Goal: Entertainment & Leisure: Consume media (video, audio)

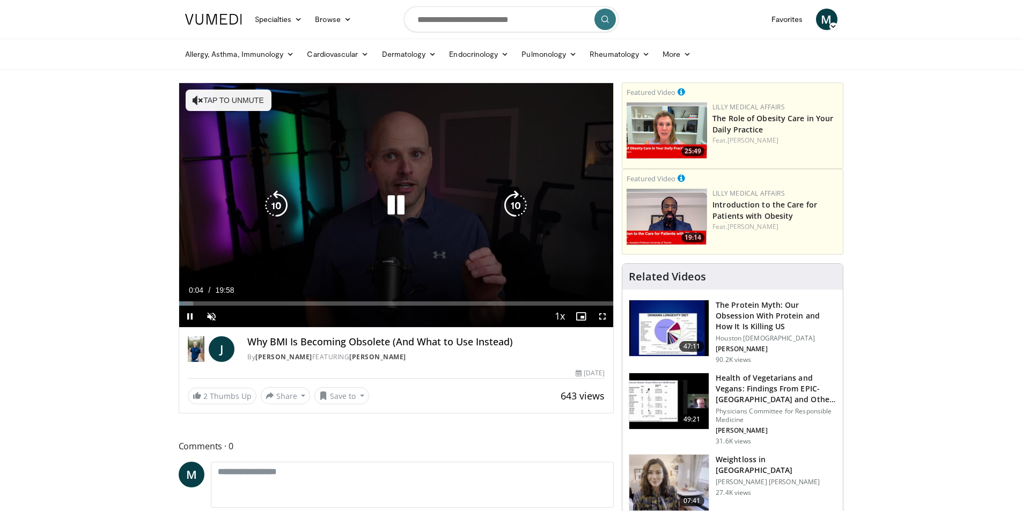
click at [246, 101] on button "Tap to unmute" at bounding box center [229, 100] width 86 height 21
click at [393, 203] on icon "Video Player" at bounding box center [396, 205] width 30 height 30
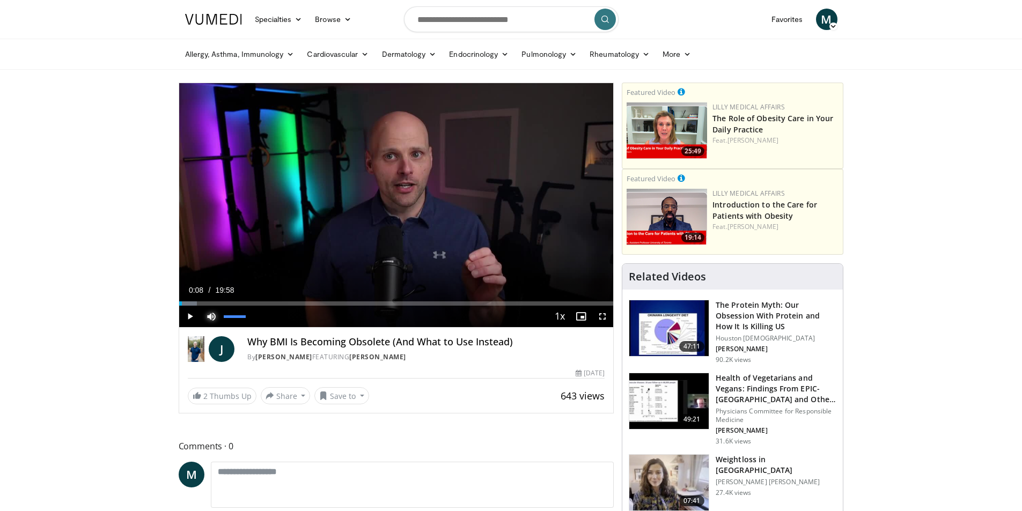
click at [208, 313] on span "Video Player" at bounding box center [211, 316] width 21 height 21
drag, startPoint x: 208, startPoint y: 313, endPoint x: 231, endPoint y: 308, distance: 24.2
click at [222, 311] on div "Mute 100%" at bounding box center [211, 316] width 21 height 21
click at [255, 316] on div "Current Time 0:08 / Duration 19:58 Play Mute 100% Loaded : 4.13% 00:08 06:31 St…" at bounding box center [396, 316] width 434 height 21
click at [189, 315] on span "Video Player" at bounding box center [189, 316] width 21 height 21
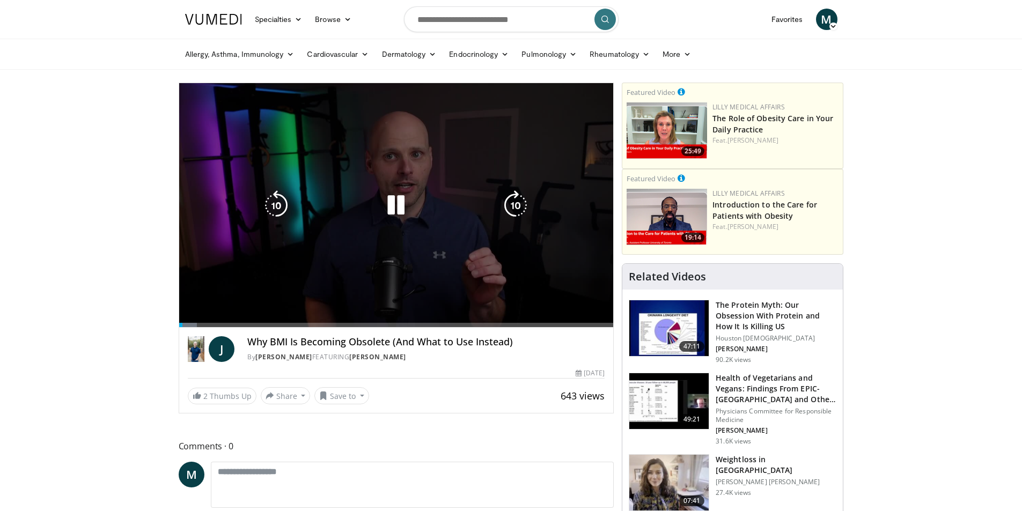
click at [189, 315] on video-js "**********" at bounding box center [396, 205] width 434 height 245
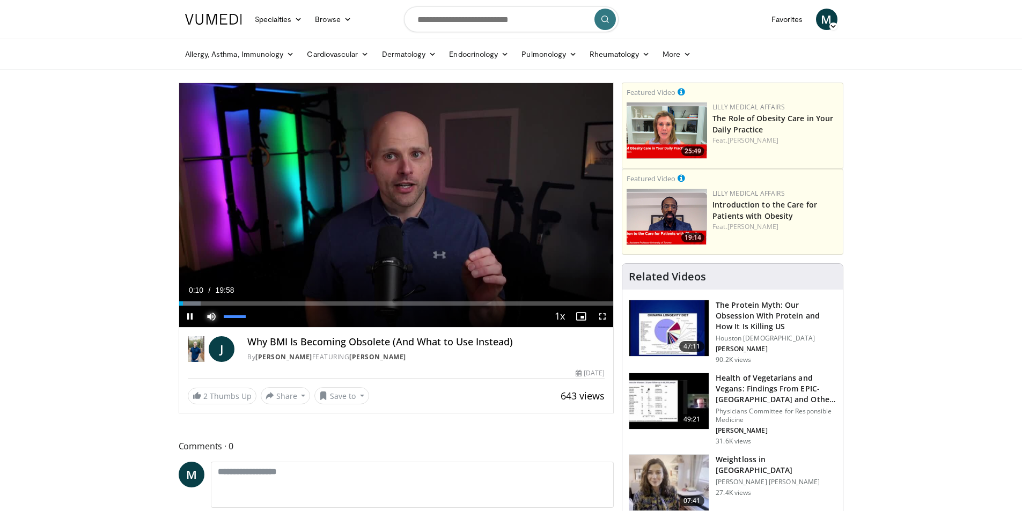
click at [208, 316] on span "Video Player" at bounding box center [211, 316] width 21 height 21
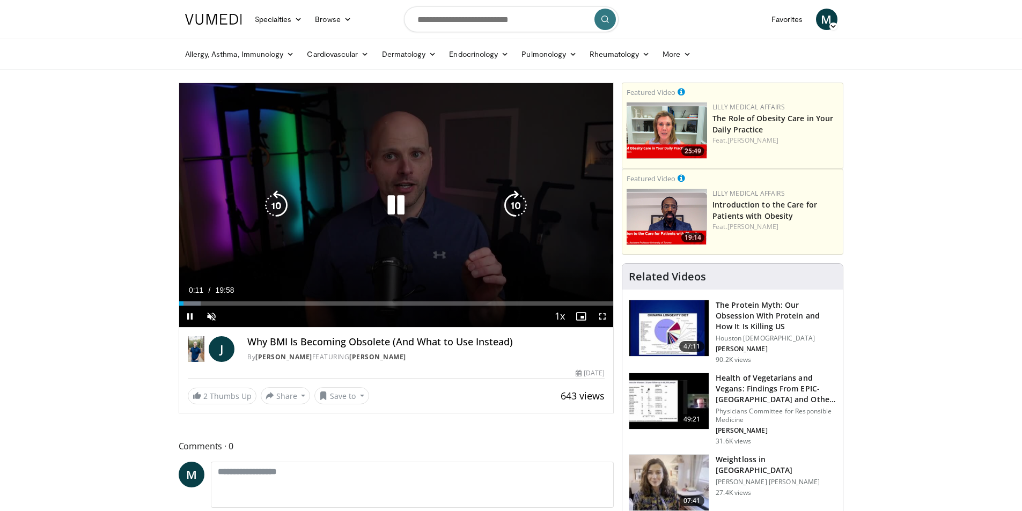
drag, startPoint x: 235, startPoint y: 273, endPoint x: 243, endPoint y: 269, distance: 9.6
click at [238, 271] on div "10 seconds Tap to unmute" at bounding box center [396, 205] width 434 height 244
click at [291, 267] on div "10 seconds Tap to unmute" at bounding box center [396, 205] width 434 height 244
drag, startPoint x: 291, startPoint y: 267, endPoint x: 286, endPoint y: 262, distance: 7.6
click at [292, 267] on div "10 seconds Tap to unmute" at bounding box center [396, 205] width 434 height 244
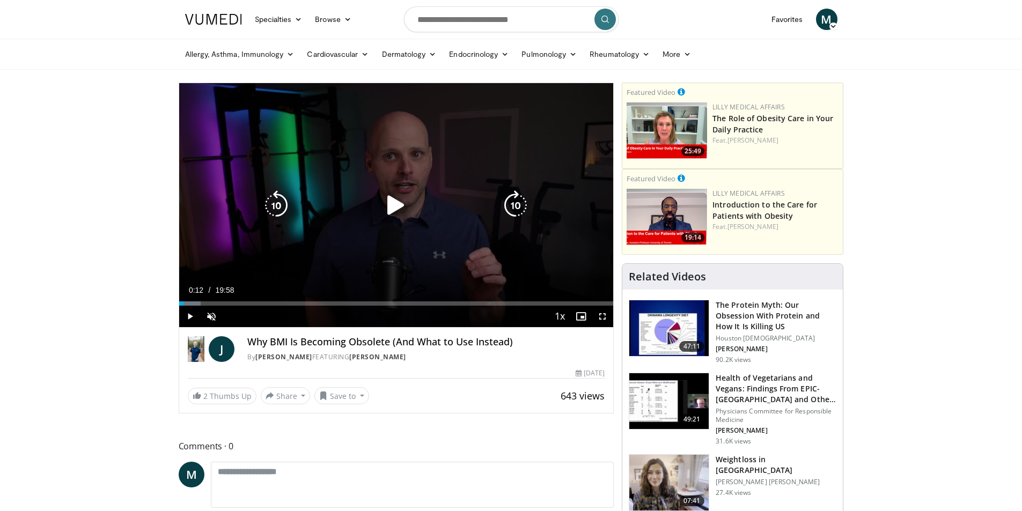
click at [201, 123] on div "10 seconds Tap to unmute" at bounding box center [396, 205] width 434 height 244
drag, startPoint x: 206, startPoint y: 107, endPoint x: 438, endPoint y: 164, distance: 238.1
click at [316, 133] on div "10 seconds Tap to unmute" at bounding box center [396, 205] width 434 height 244
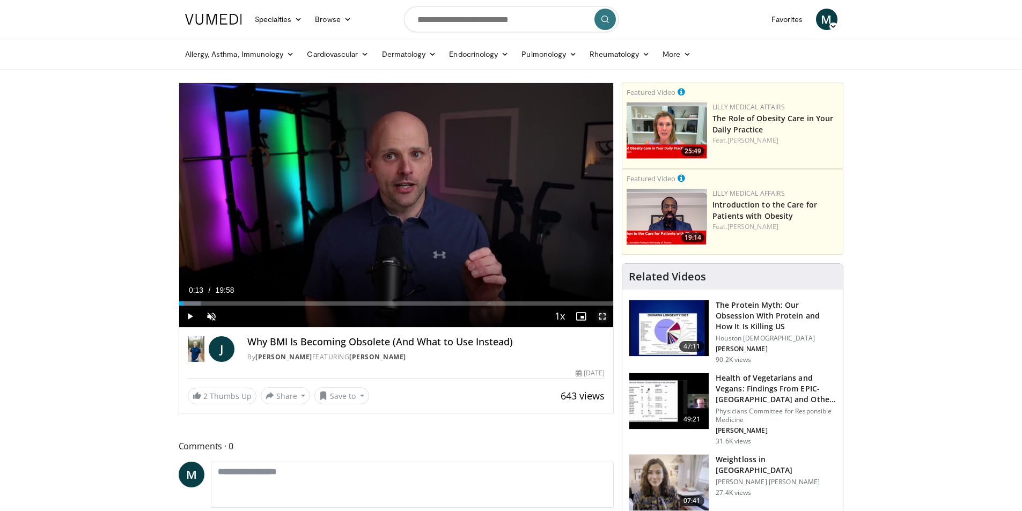
click at [601, 318] on span "Video Player" at bounding box center [602, 316] width 21 height 21
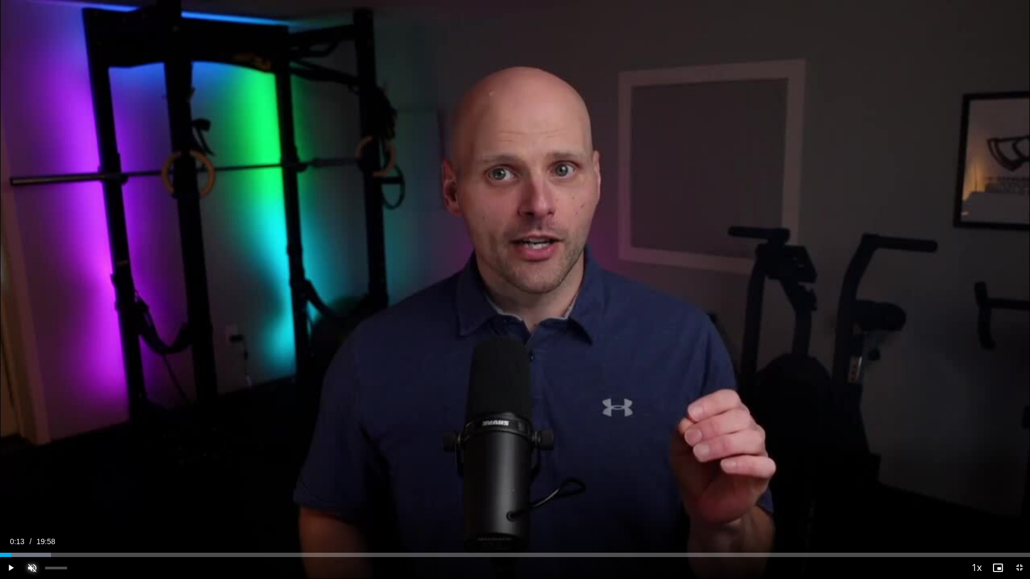
click at [35, 511] on span "Video Player" at bounding box center [31, 567] width 21 height 21
click at [30, 511] on span "Video Player" at bounding box center [31, 567] width 21 height 21
click at [10, 511] on span "Video Player" at bounding box center [10, 567] width 21 height 21
click at [11, 511] on span "Video Player" at bounding box center [10, 567] width 21 height 21
click at [1019, 511] on span "Video Player" at bounding box center [1018, 567] width 21 height 21
